Goal: Navigation & Orientation: Find specific page/section

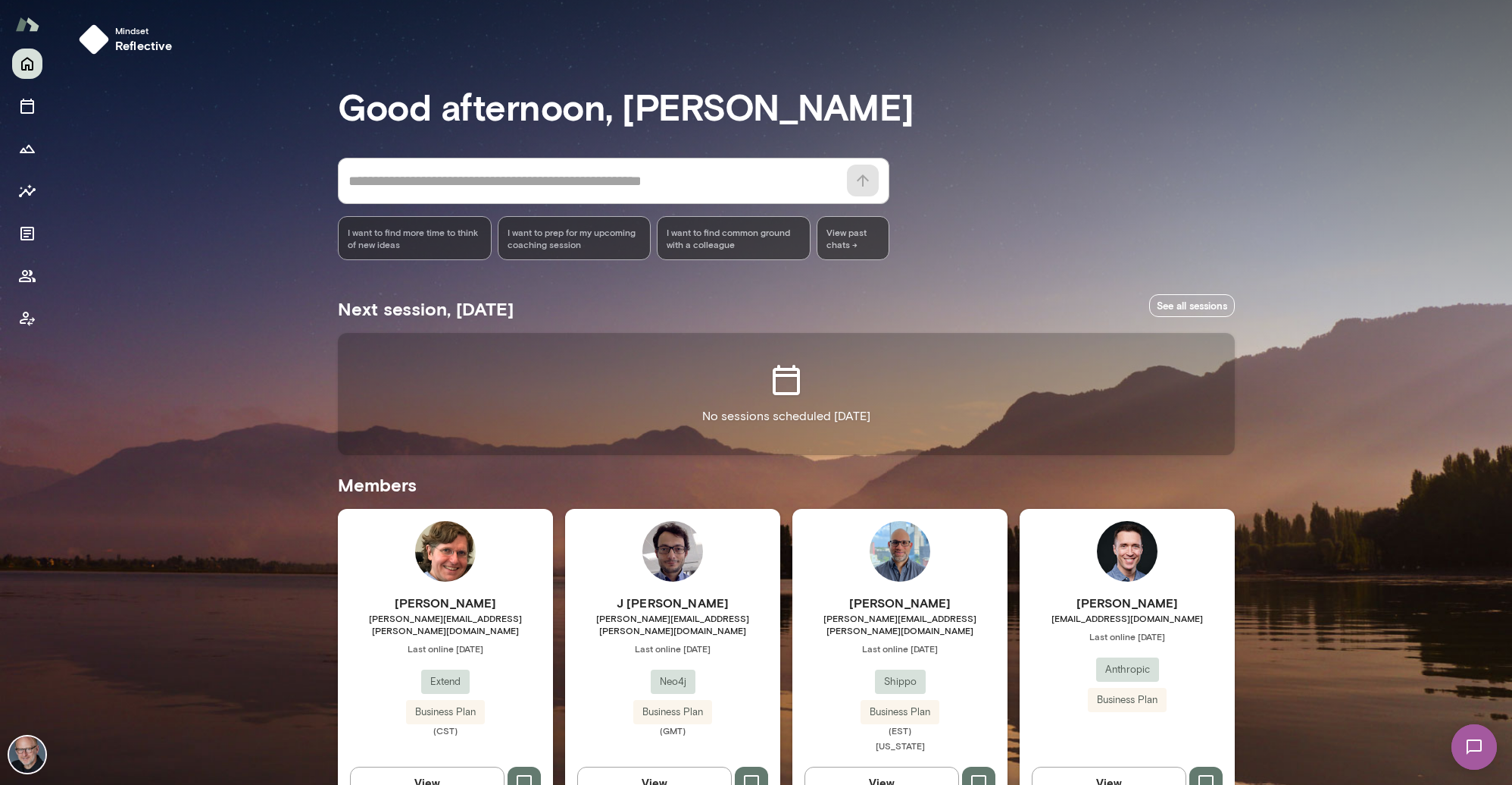
scroll to position [411, 0]
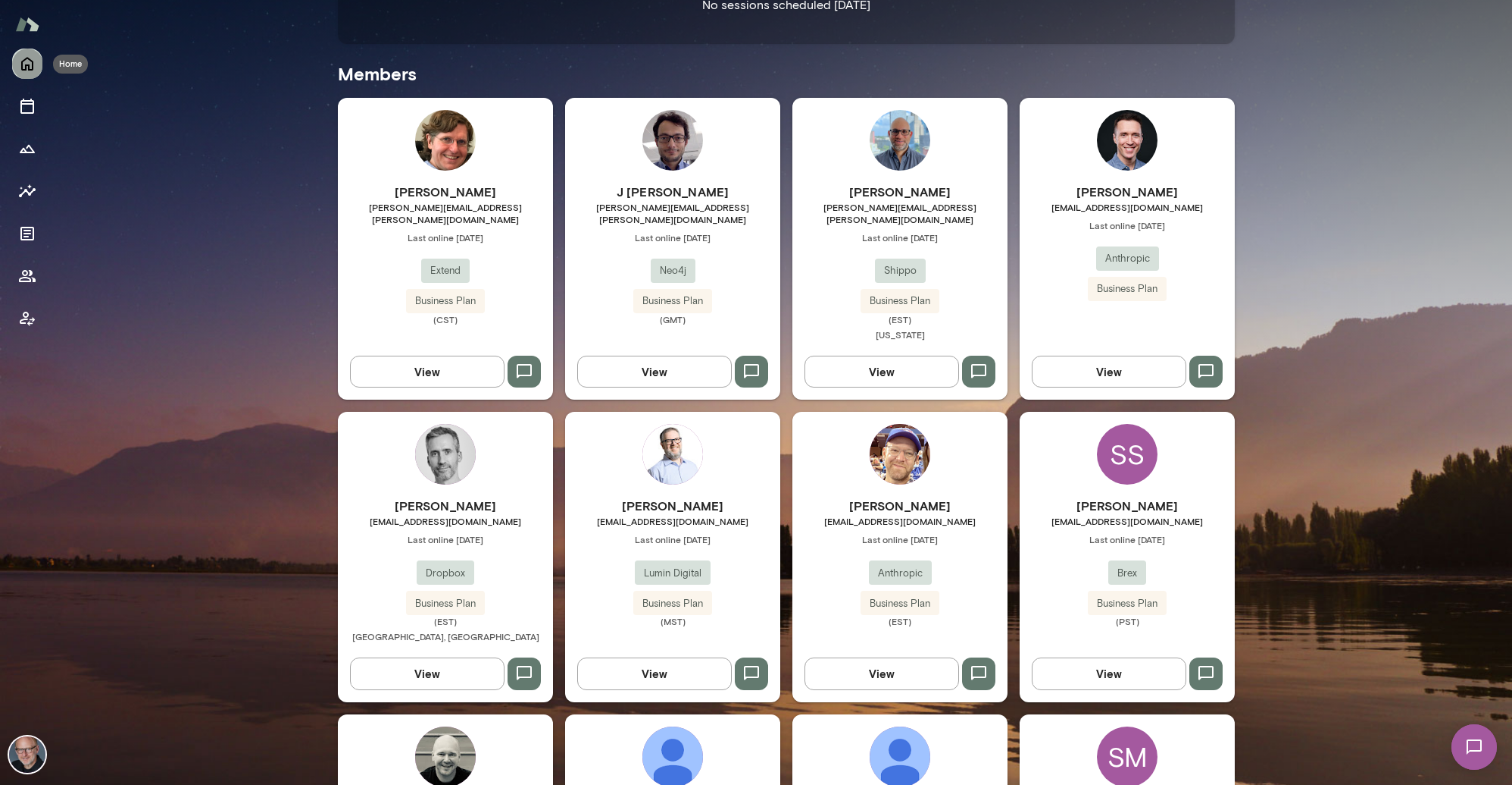
click at [37, 66] on button "Home" at bounding box center [26, 63] width 30 height 30
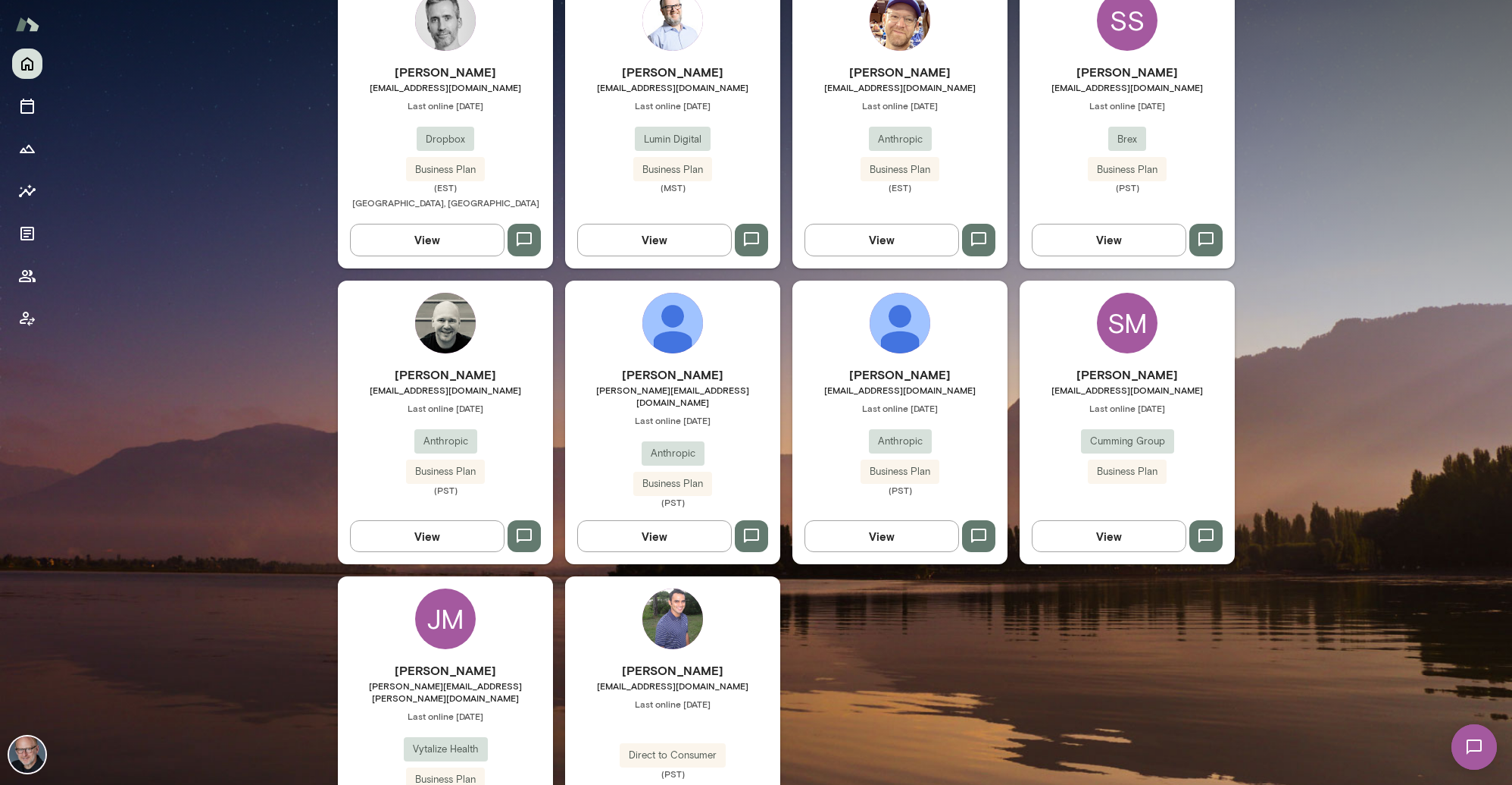
scroll to position [902, 0]
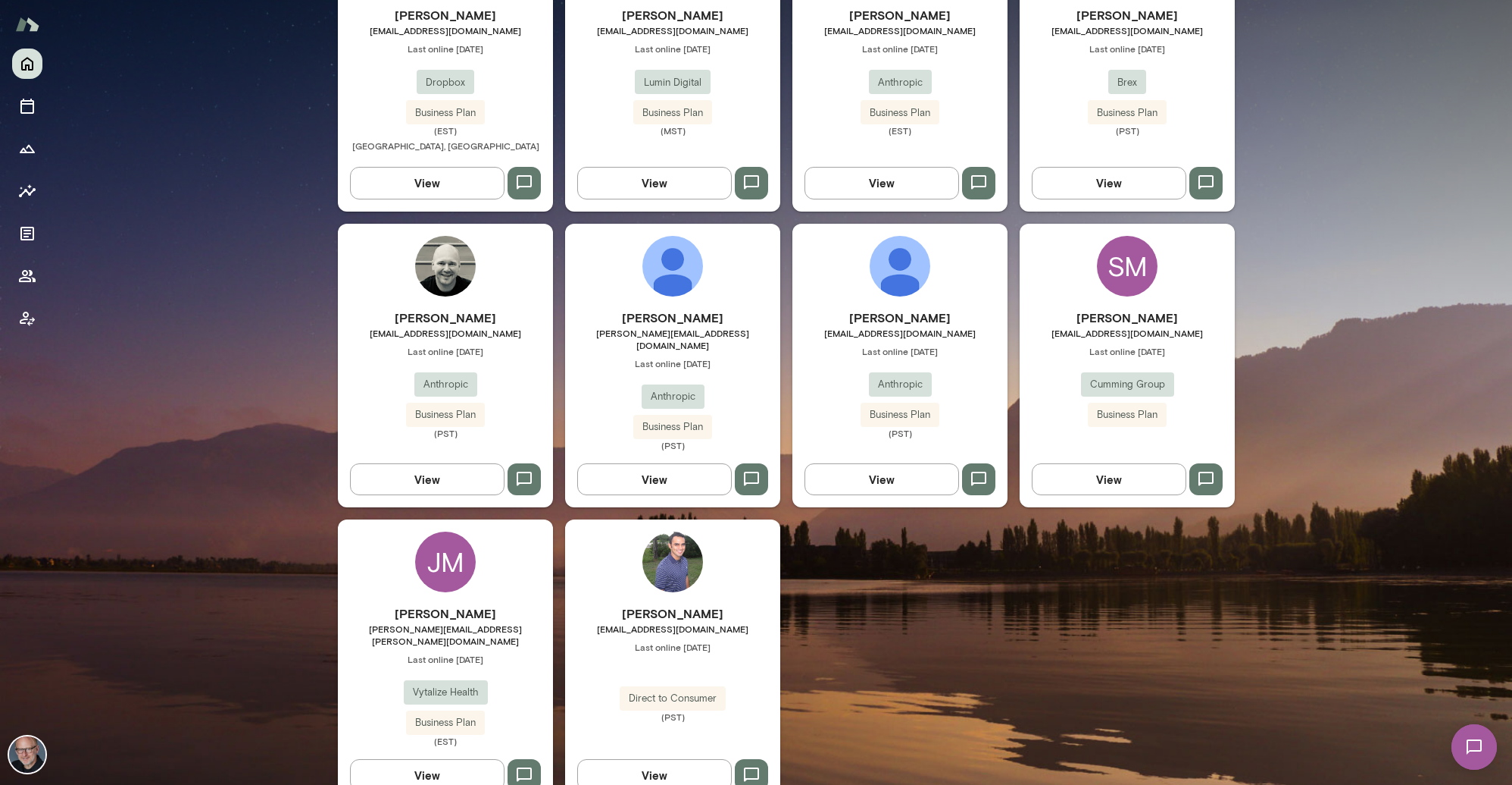
click at [671, 641] on span "Last online [DATE]" at bounding box center [673, 646] width 215 height 12
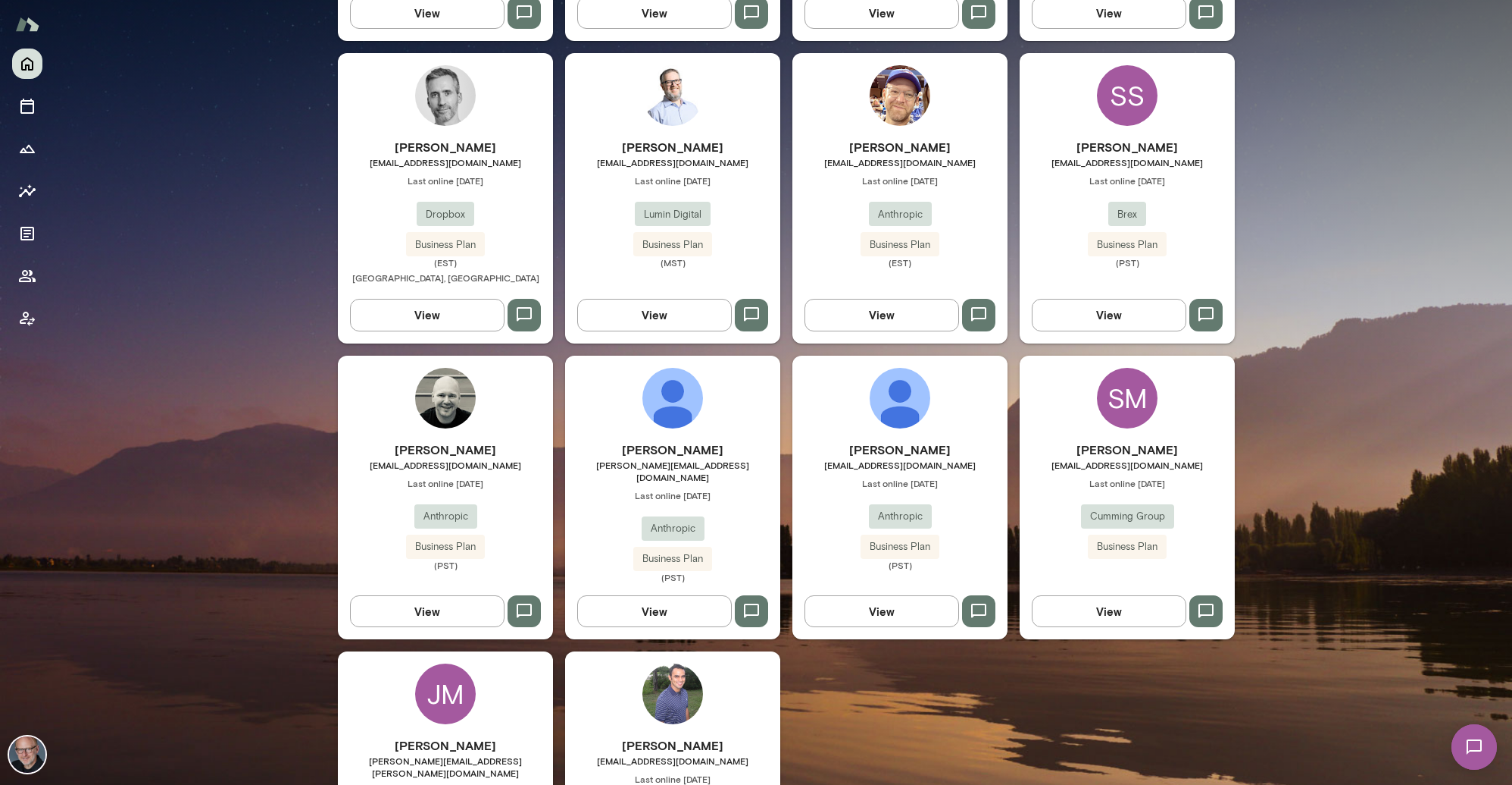
scroll to position [902, 0]
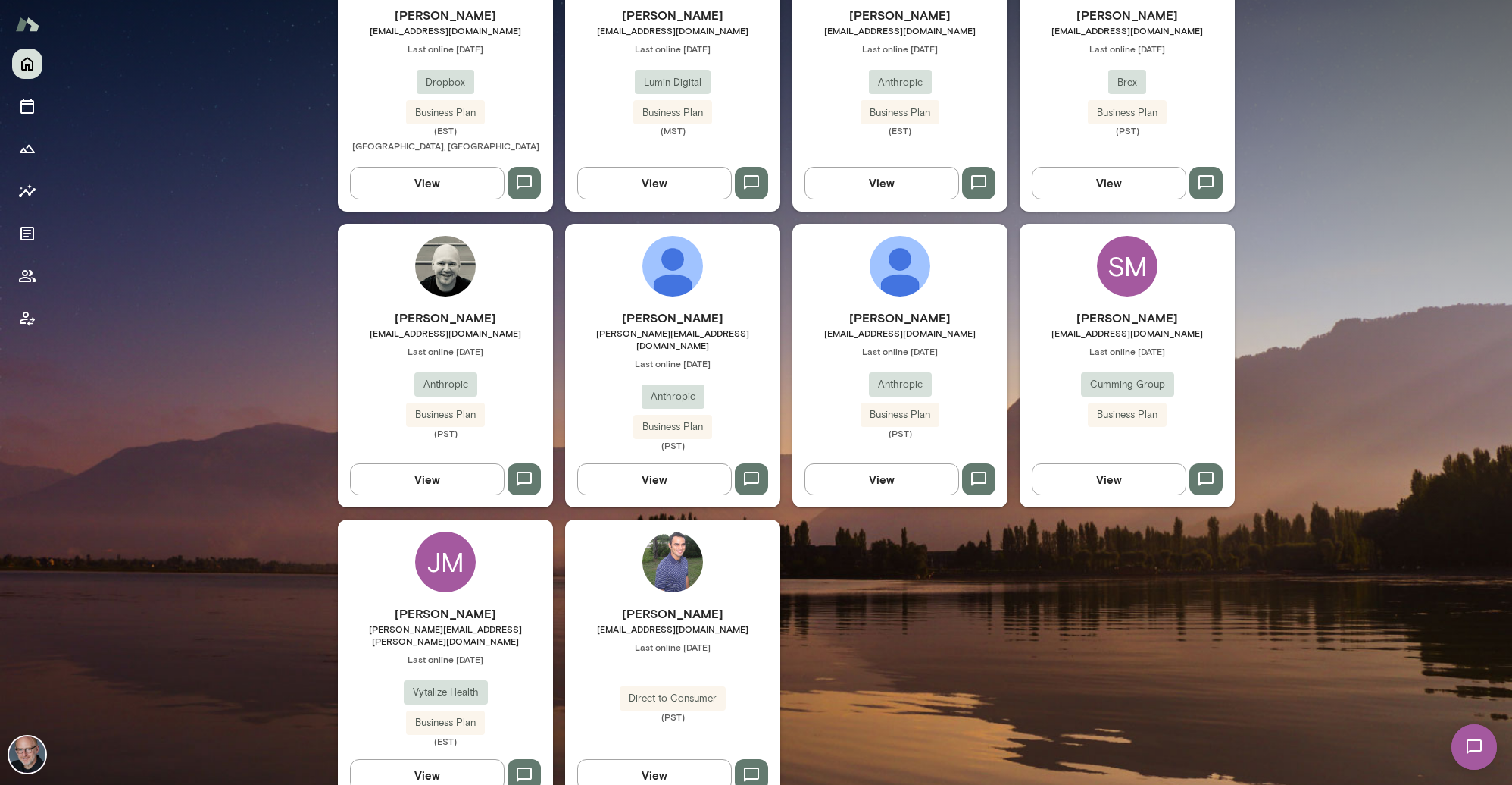
click at [607, 604] on h6 "[PERSON_NAME]" at bounding box center [673, 613] width 215 height 18
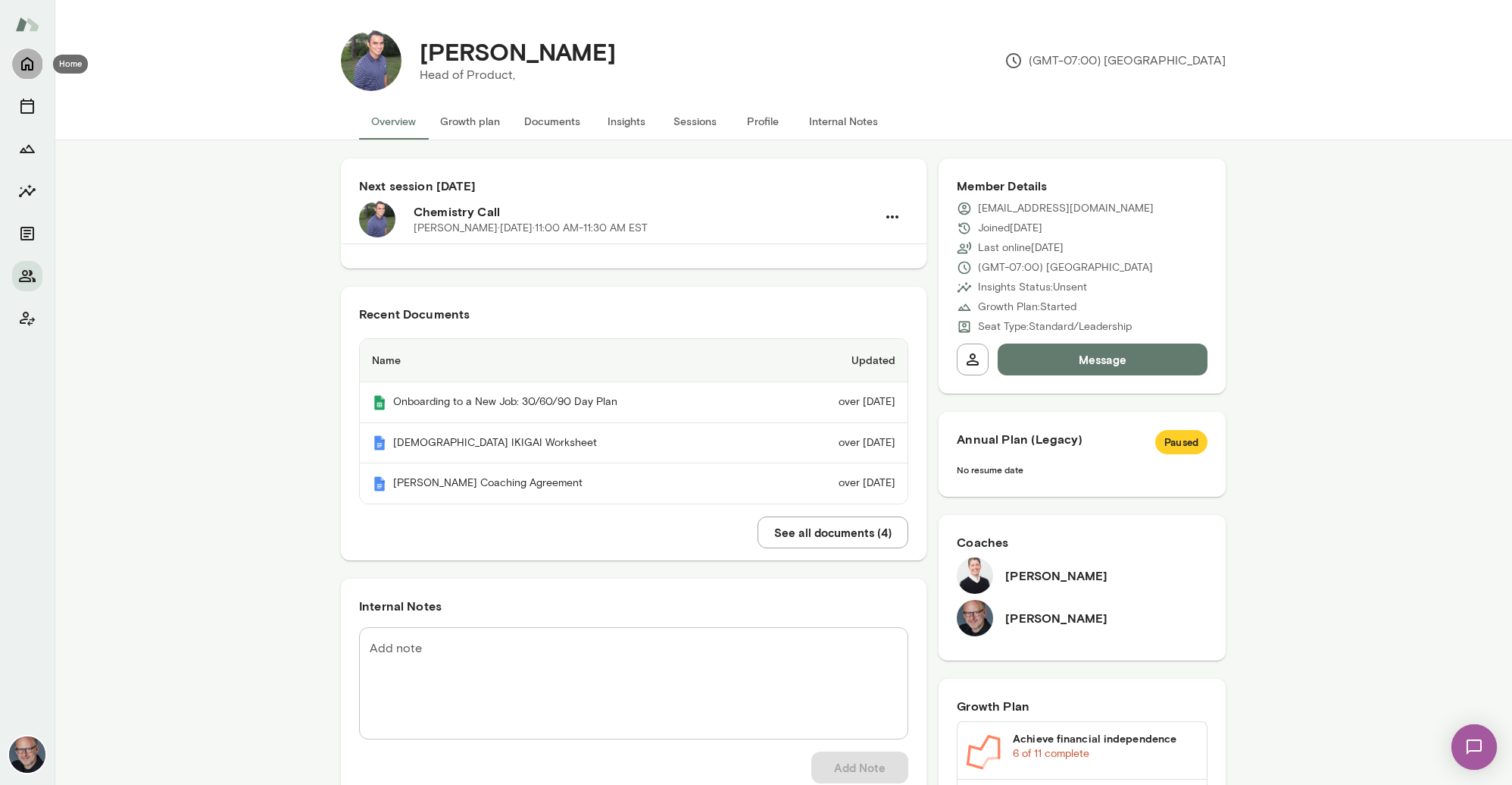
click at [30, 61] on icon "Home" at bounding box center [27, 63] width 18 height 18
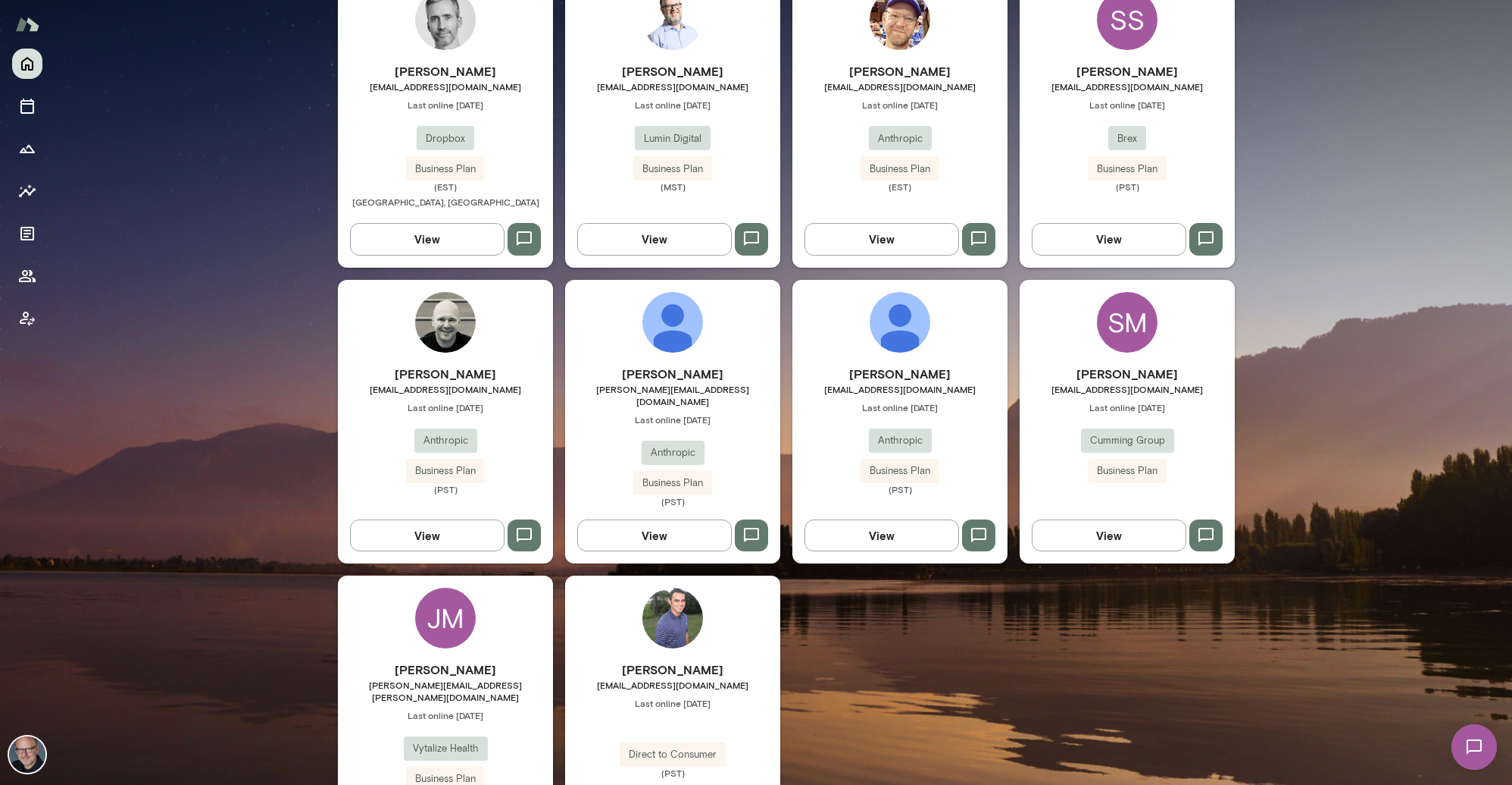
scroll to position [902, 0]
